Goal: Task Accomplishment & Management: Use online tool/utility

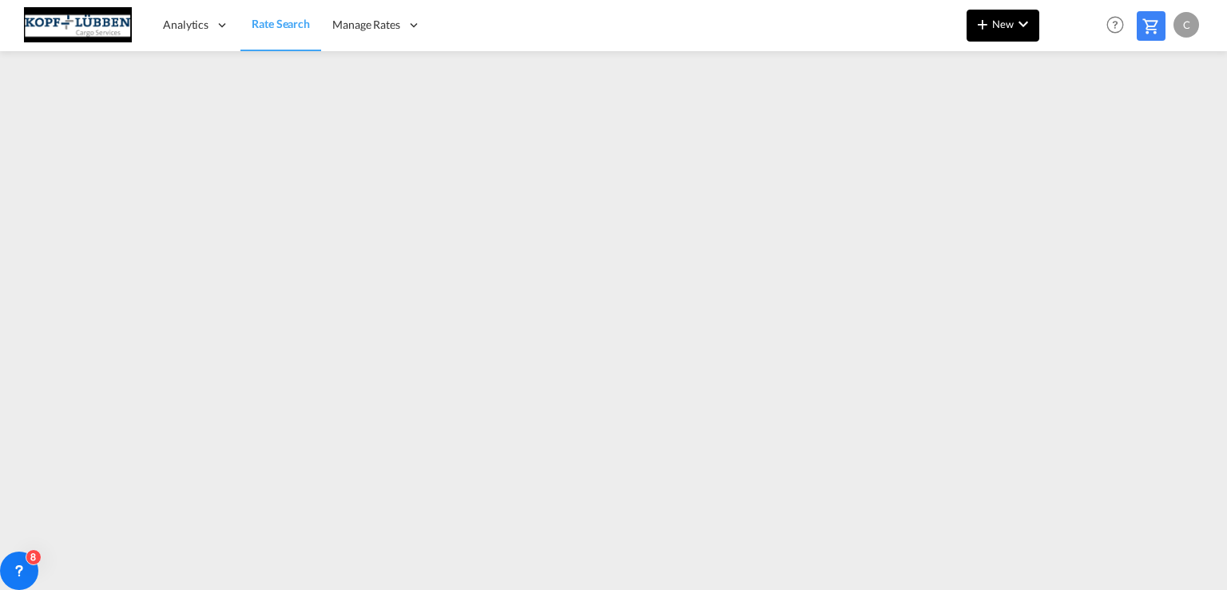
click at [998, 22] on span "New" at bounding box center [1003, 24] width 60 height 13
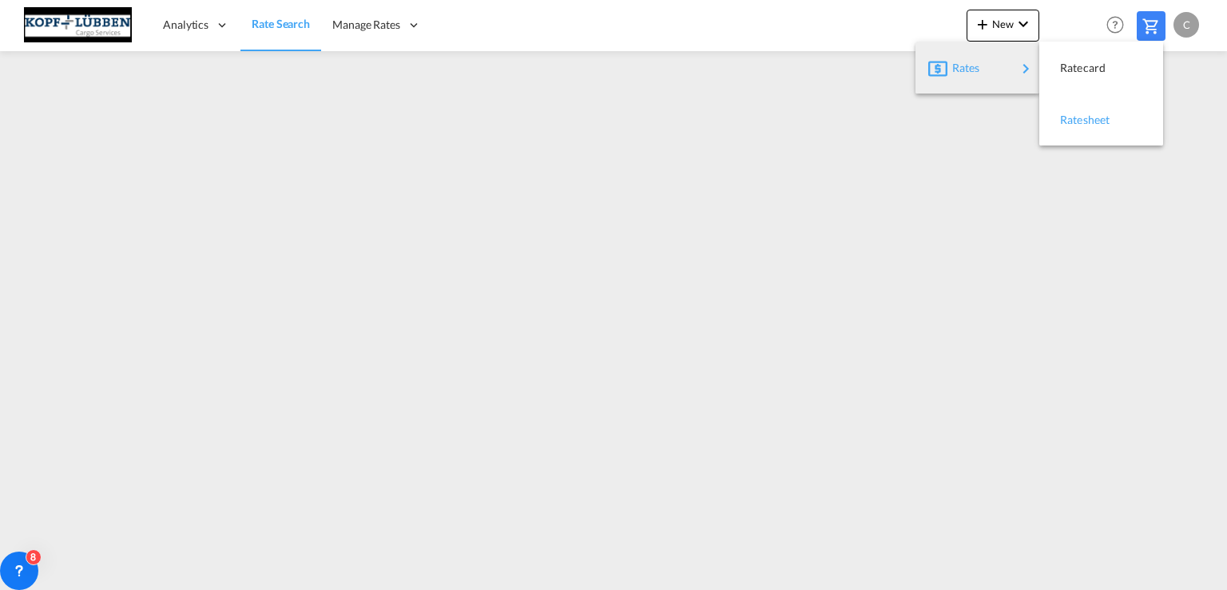
click at [1078, 117] on span "Ratesheet" at bounding box center [1069, 120] width 18 height 32
